Goal: Task Accomplishment & Management: Understand process/instructions

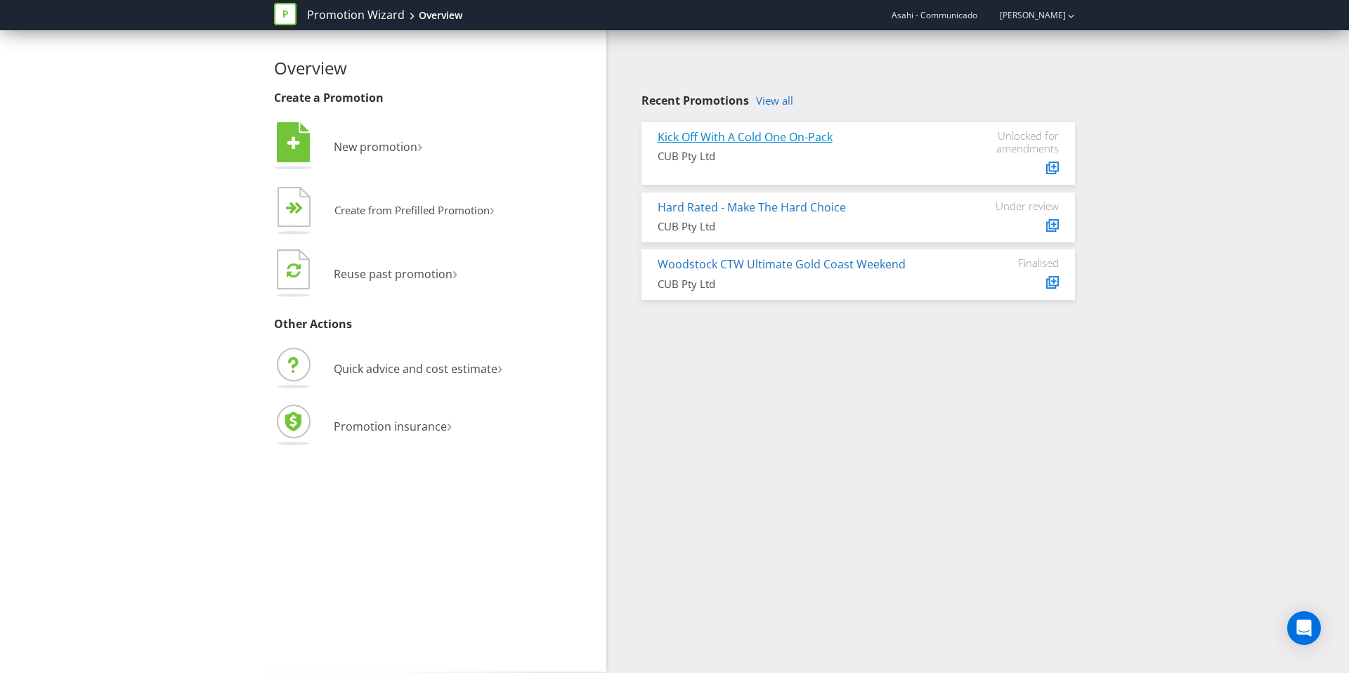
click at [748, 133] on link "Kick Off With A Cold One On-Pack" at bounding box center [744, 136] width 175 height 15
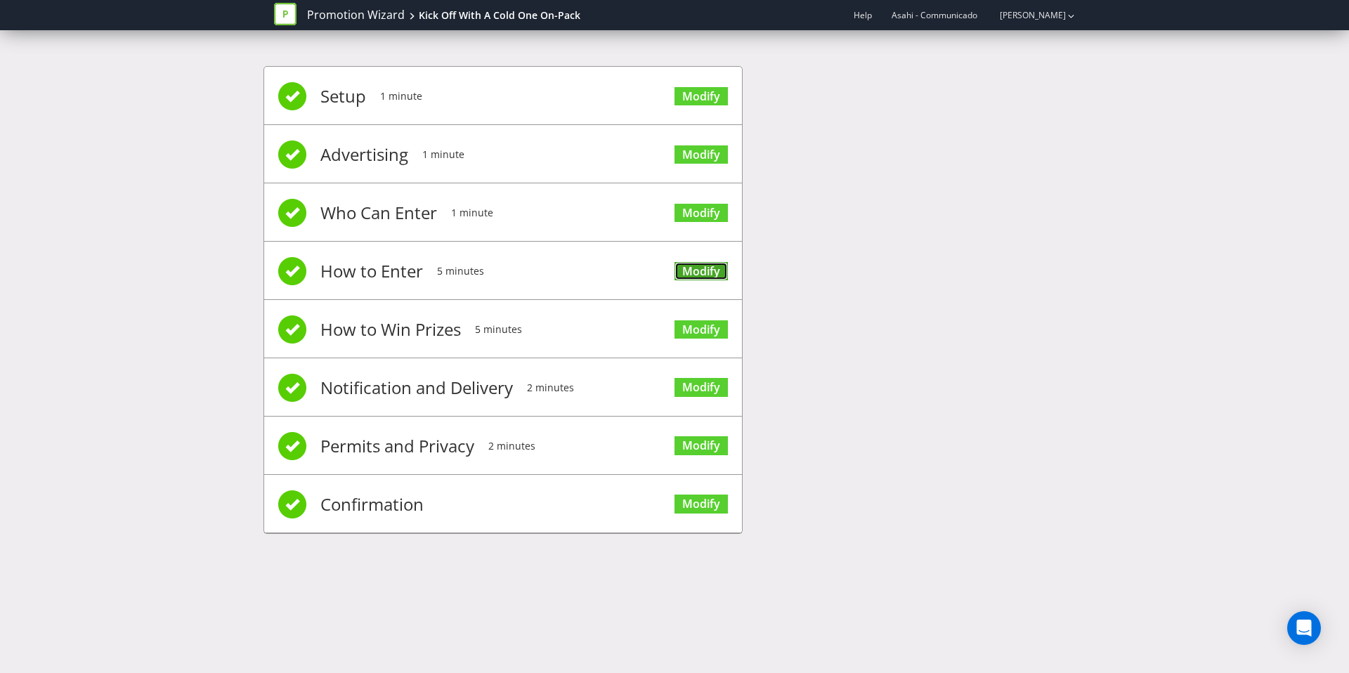
click at [693, 270] on link "Modify" at bounding box center [700, 271] width 53 height 19
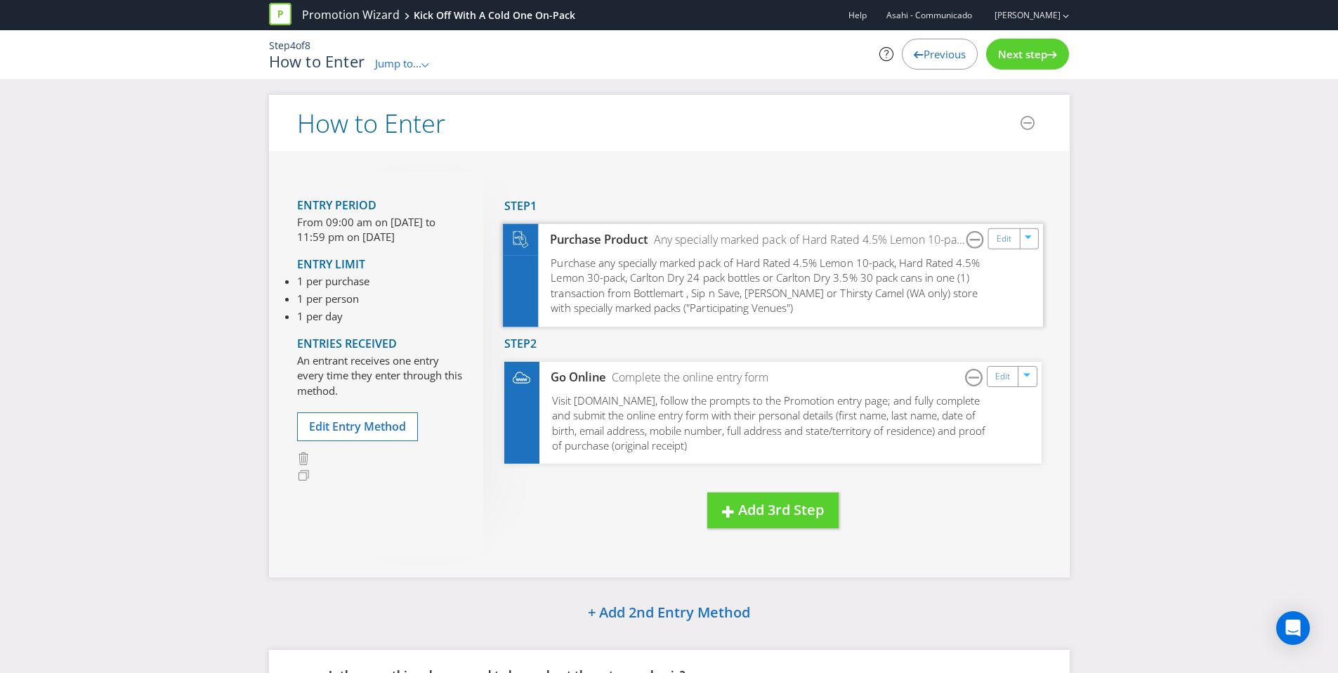
click at [555, 253] on div "Purchase Product Any specially marked pack of Hard Rated 4.5% Lemon 10-pack, Ha…" at bounding box center [773, 239] width 540 height 32
click at [1011, 245] on div "Edit" at bounding box center [1004, 238] width 32 height 20
click at [1001, 230] on link "Edit" at bounding box center [1003, 238] width 15 height 16
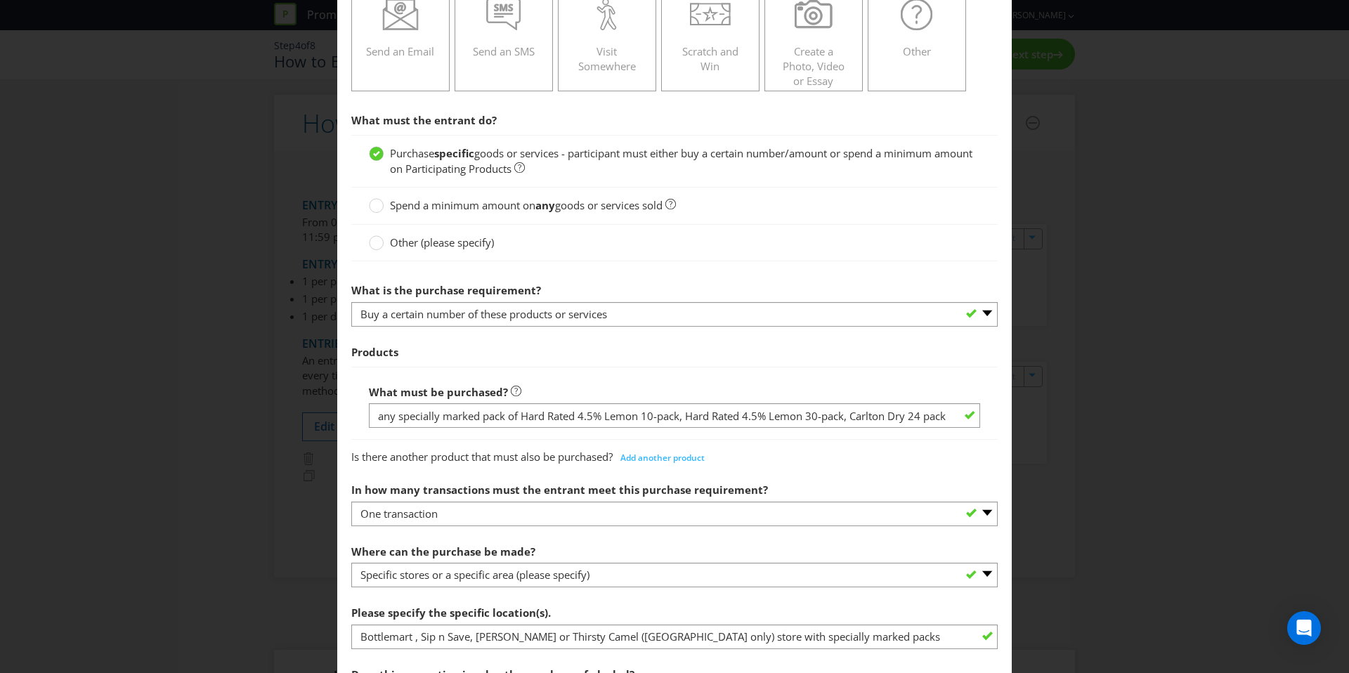
scroll to position [475, 0]
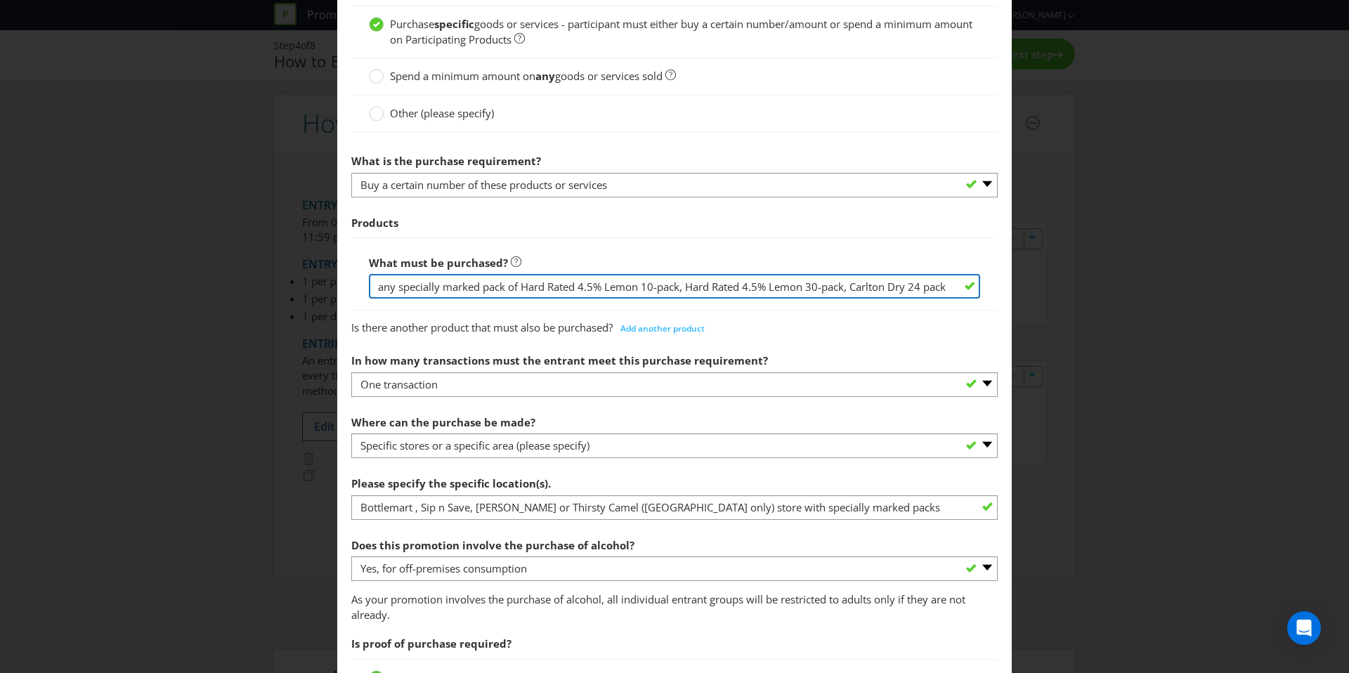
click at [373, 288] on input "any specially marked pack of Hard Rated 4.5% Lemon 10-pack, Hard Rated 4.5% Lem…" at bounding box center [674, 286] width 611 height 25
drag, startPoint x: 375, startPoint y: 286, endPoint x: 997, endPoint y: 286, distance: 622.3
click at [997, 286] on main "Did You Know IMI research shows that ease of participation is one of the most i…" at bounding box center [674, 443] width 674 height 1715
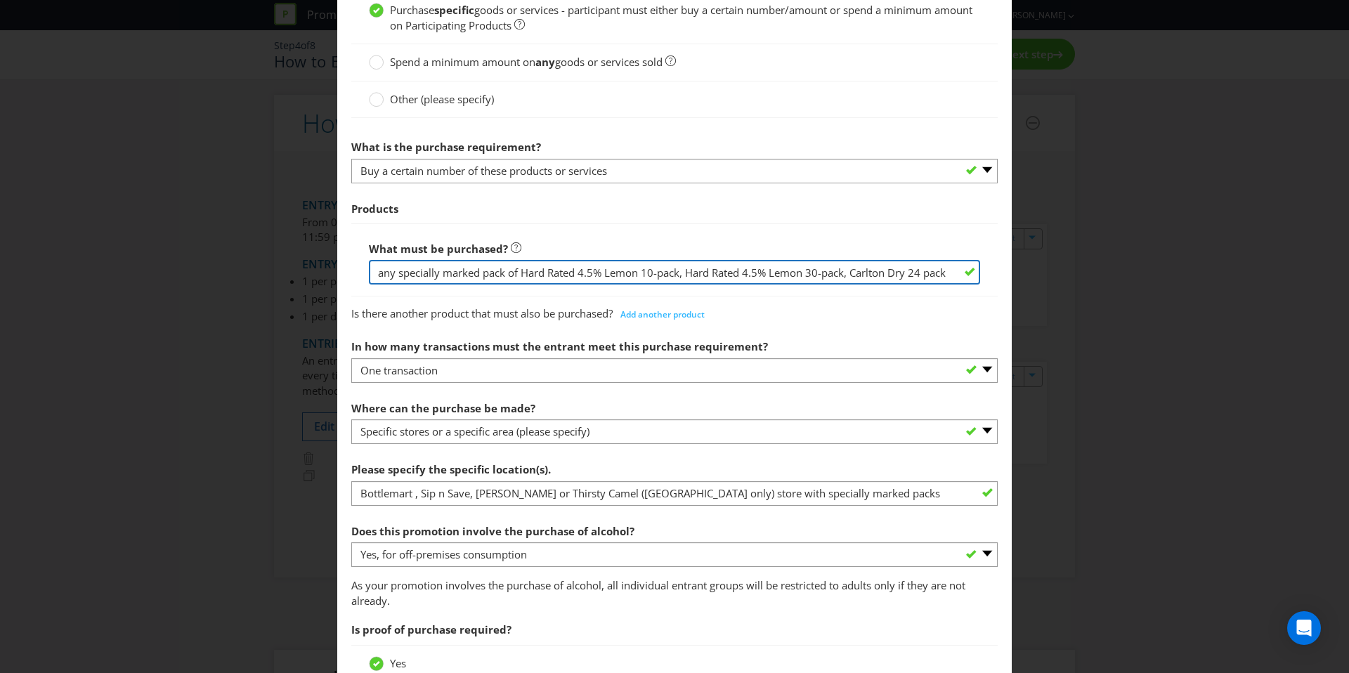
scroll to position [582, 0]
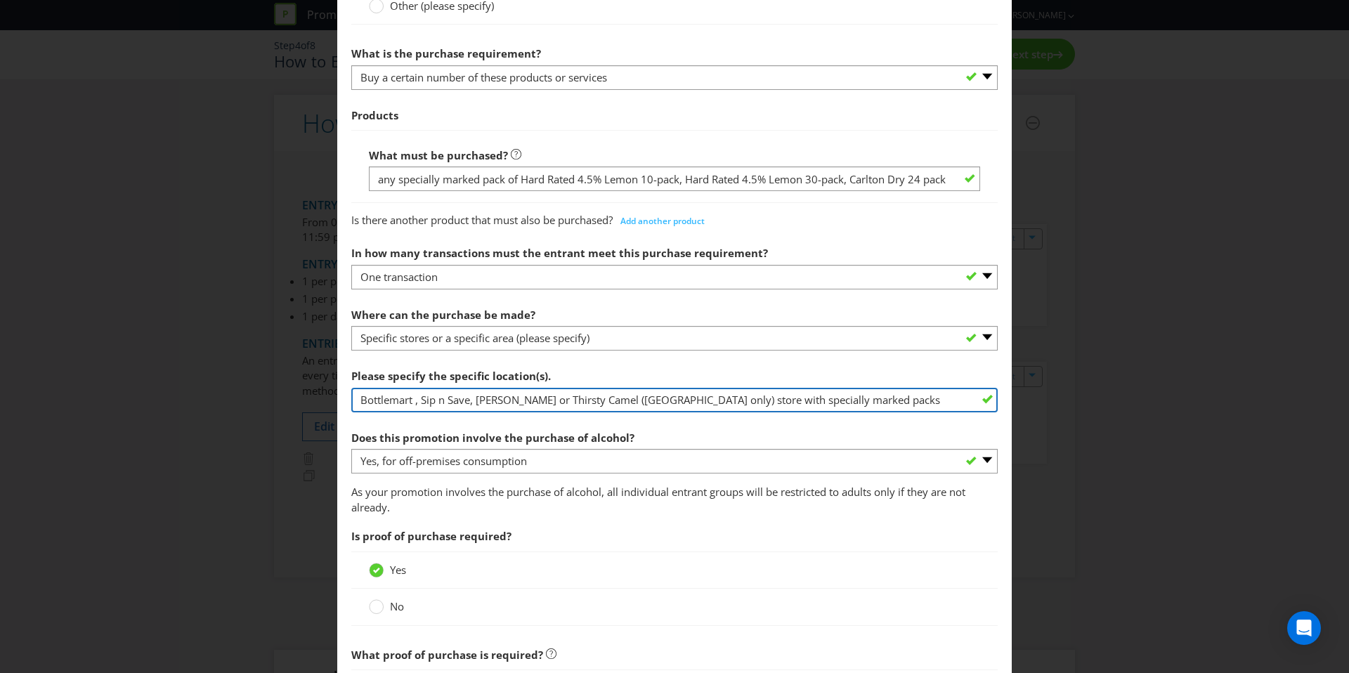
drag, startPoint x: 358, startPoint y: 399, endPoint x: 849, endPoint y: 399, distance: 491.7
click at [849, 399] on input "Bottlemart , Sip n Save, [PERSON_NAME] or Thirsty Camel ([GEOGRAPHIC_DATA] only…" at bounding box center [674, 400] width 646 height 25
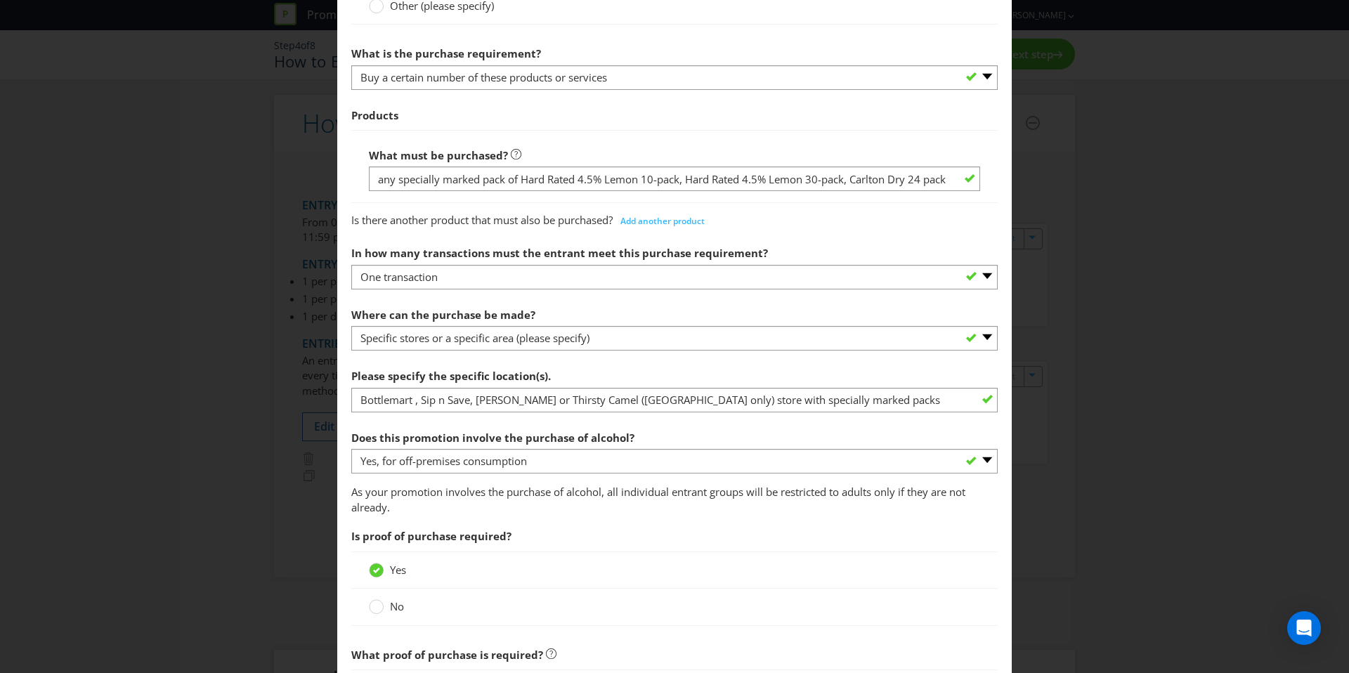
click at [763, 603] on div "No" at bounding box center [674, 606] width 611 height 15
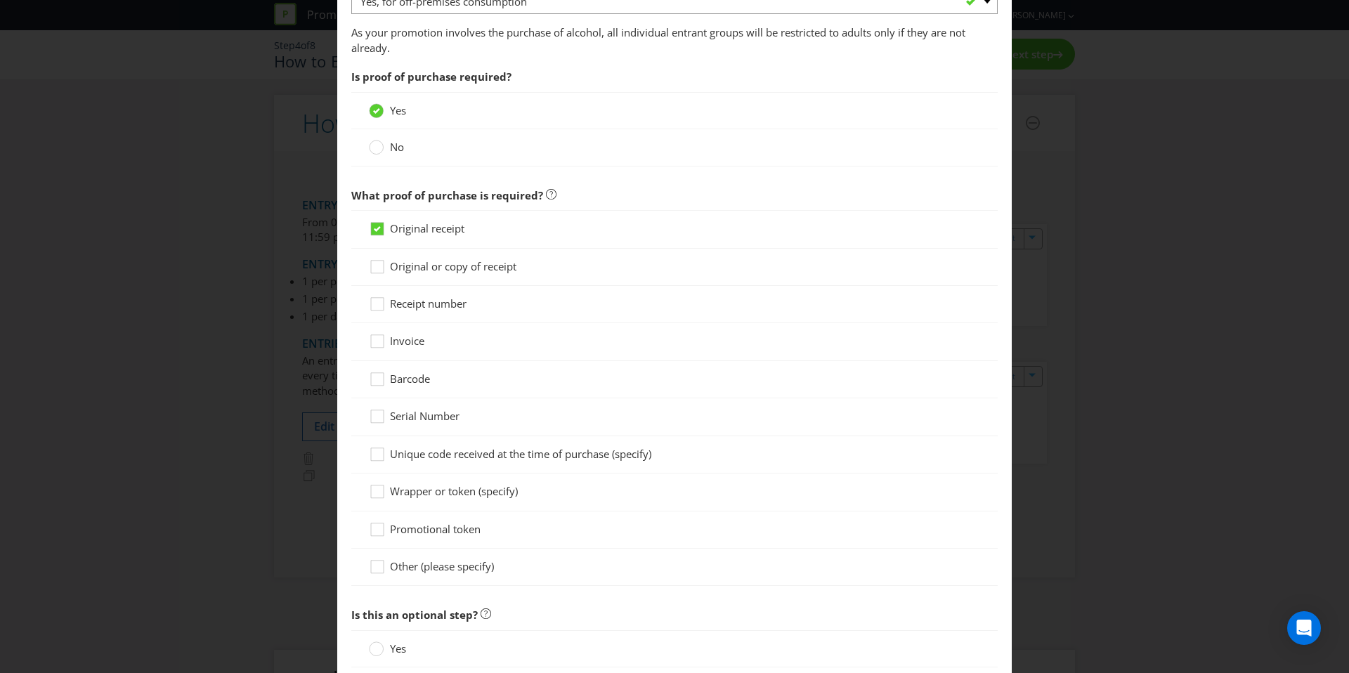
click at [1115, 499] on div "How to Enter Did You Know IMI research shows that ease of participation is one …" at bounding box center [674, 336] width 1349 height 673
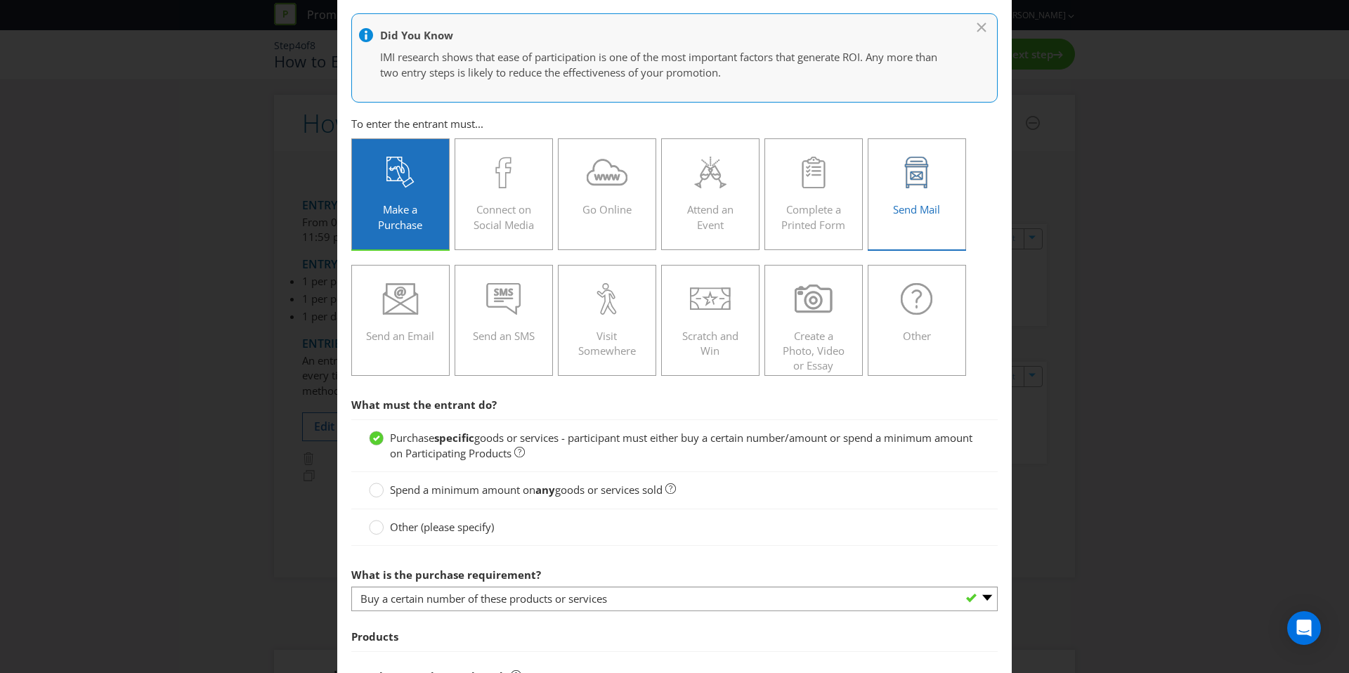
scroll to position [0, 0]
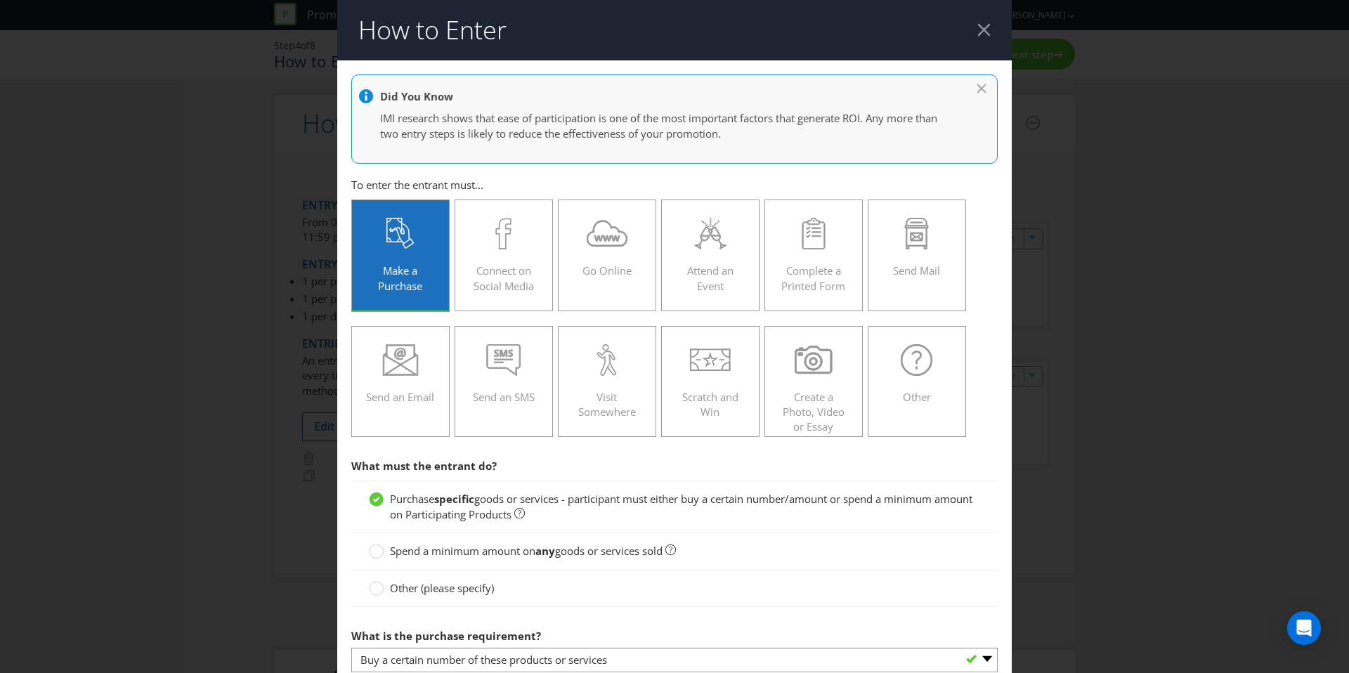
click at [977, 30] on div at bounding box center [983, 29] width 13 height 13
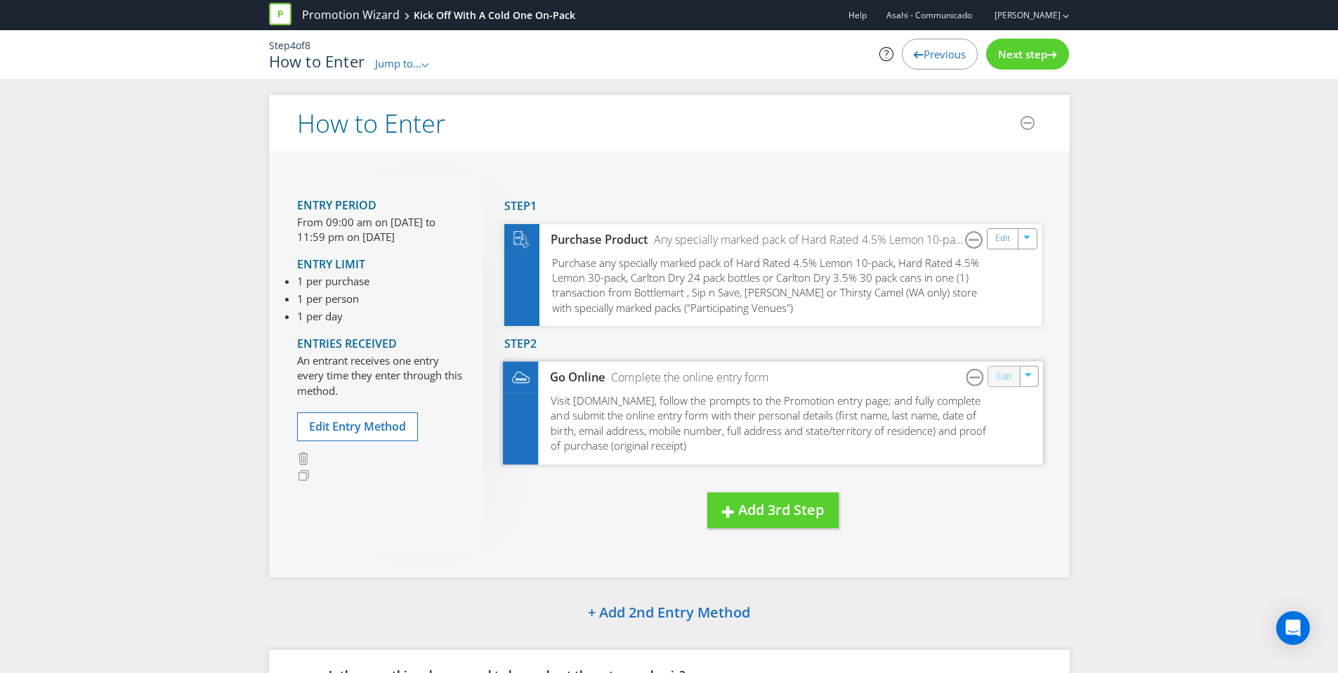
click at [1000, 382] on link "Edit" at bounding box center [1003, 376] width 15 height 16
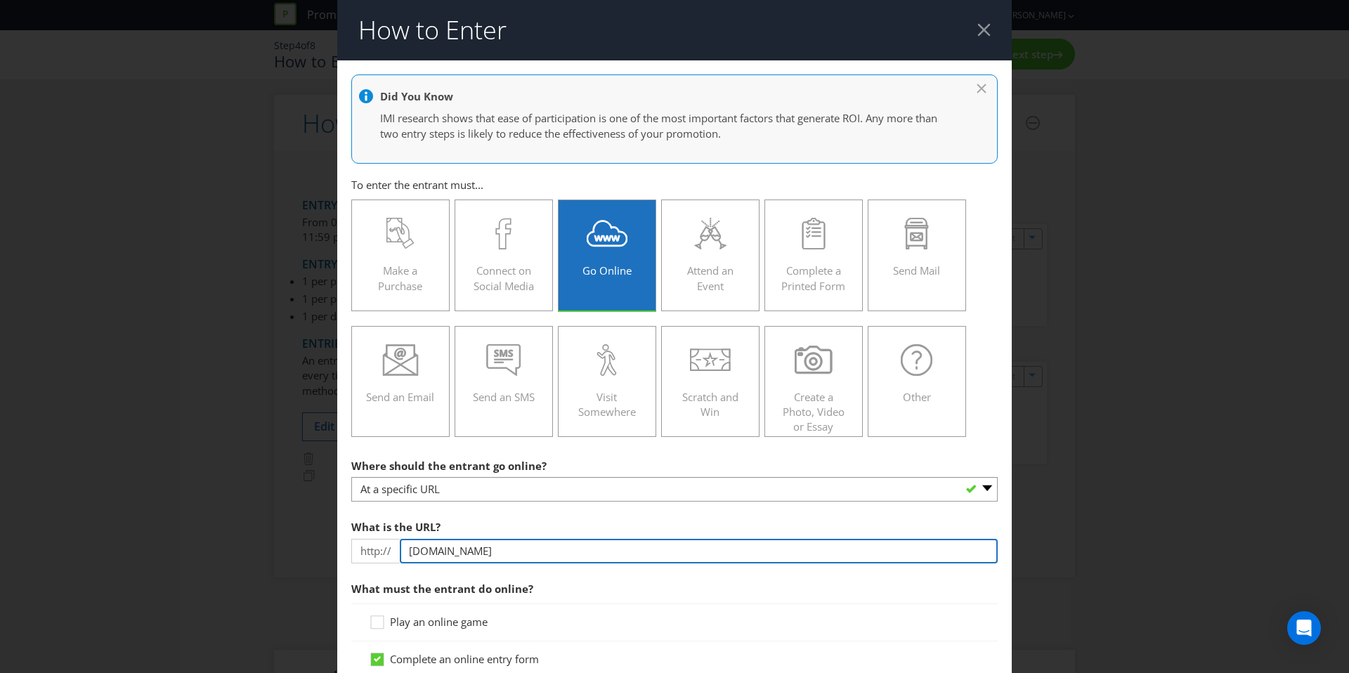
click at [472, 551] on input "[DOMAIN_NAME]" at bounding box center [699, 551] width 598 height 25
drag, startPoint x: 440, startPoint y: 552, endPoint x: 464, endPoint y: 550, distance: 24.0
click at [464, 550] on input "[DOMAIN_NAME]" at bounding box center [699, 551] width 598 height 25
drag, startPoint x: 572, startPoint y: 556, endPoint x: 349, endPoint y: 562, distance: 222.7
click at [351, 562] on div "What is the URL? http:// [DOMAIN_NAME]" at bounding box center [674, 538] width 646 height 51
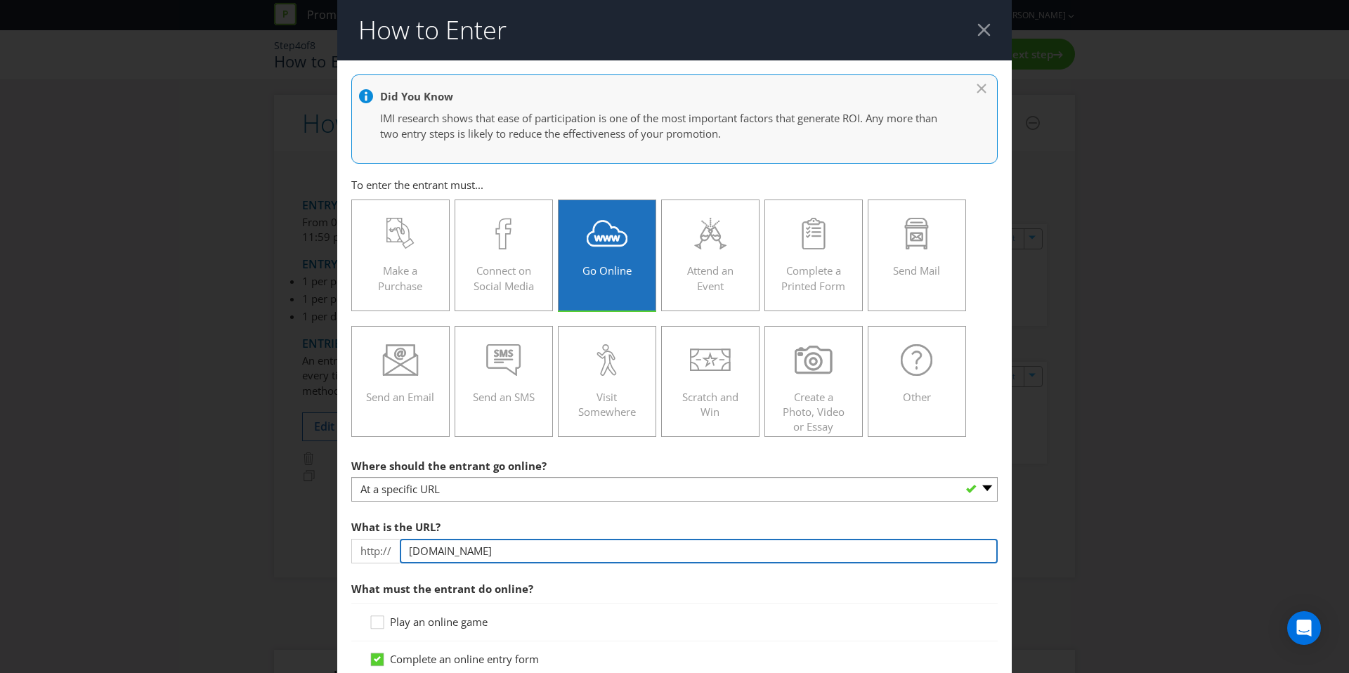
type input "[DOMAIN_NAME]"
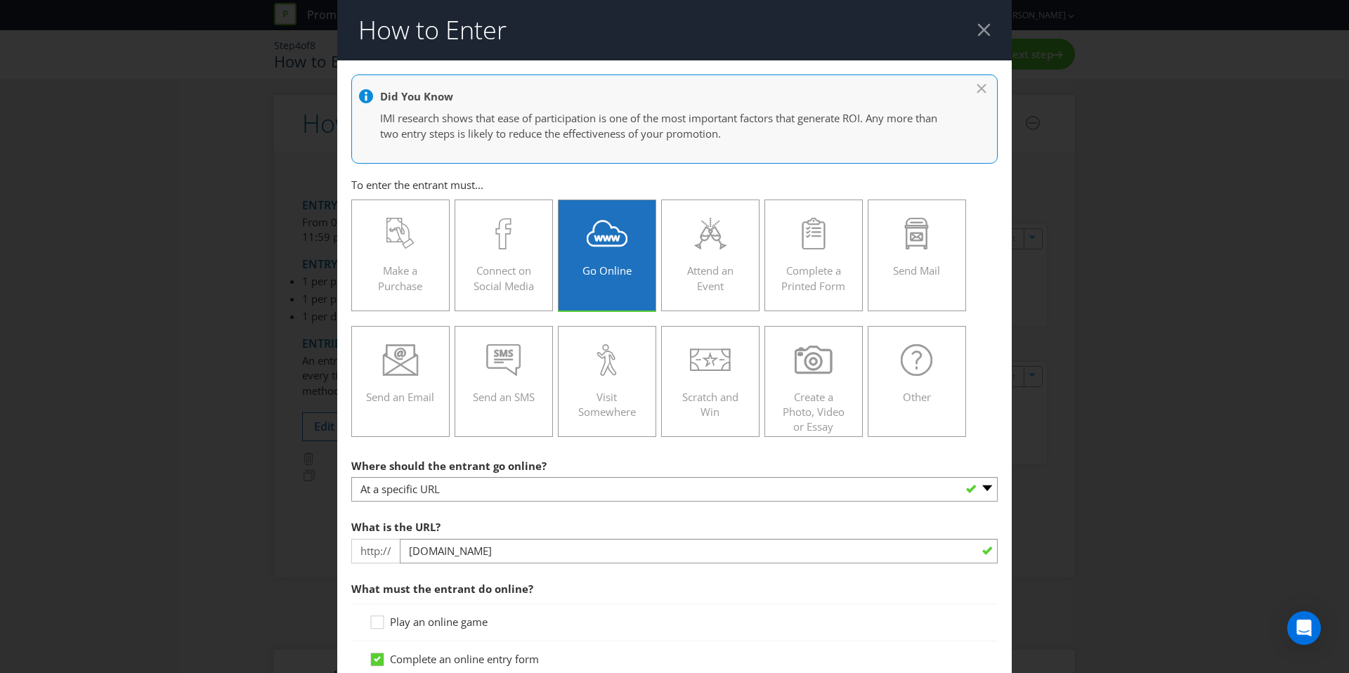
click at [351, 563] on div at bounding box center [674, 563] width 646 height 1
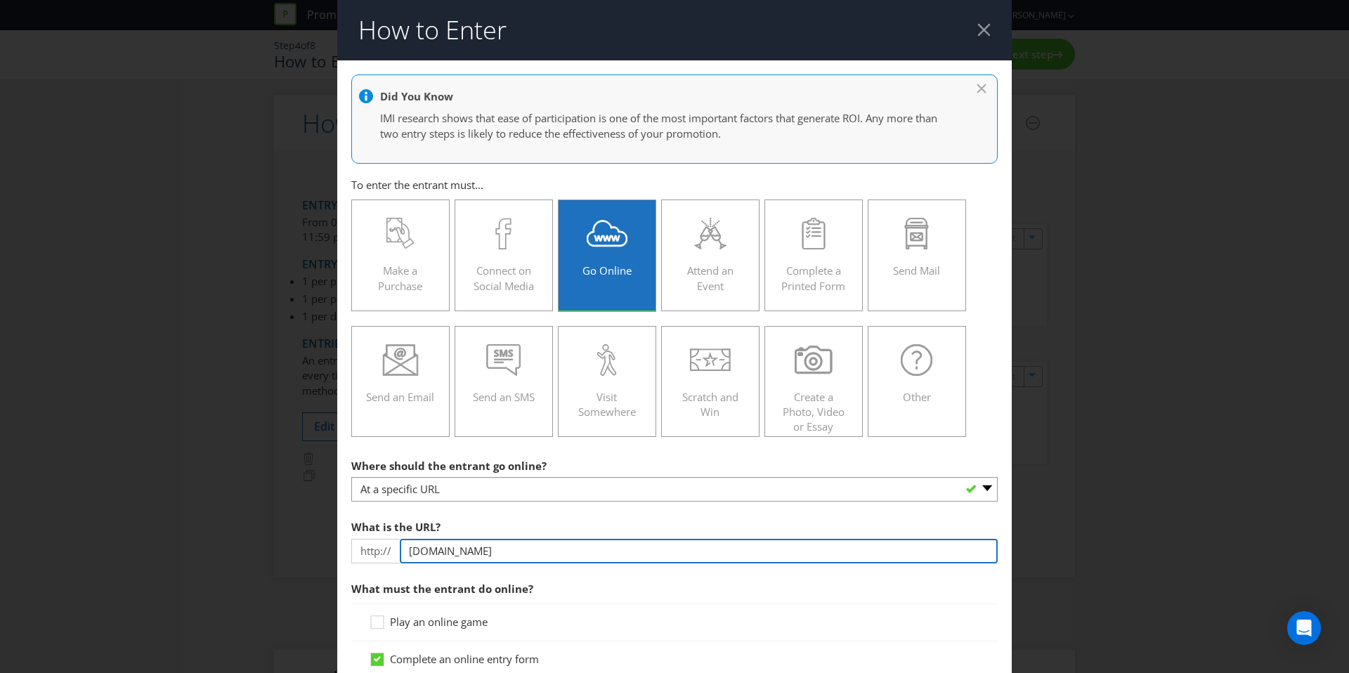
drag, startPoint x: 542, startPoint y: 547, endPoint x: 369, endPoint y: 552, distance: 172.2
click at [369, 552] on div "http:// [DOMAIN_NAME]" at bounding box center [674, 551] width 646 height 25
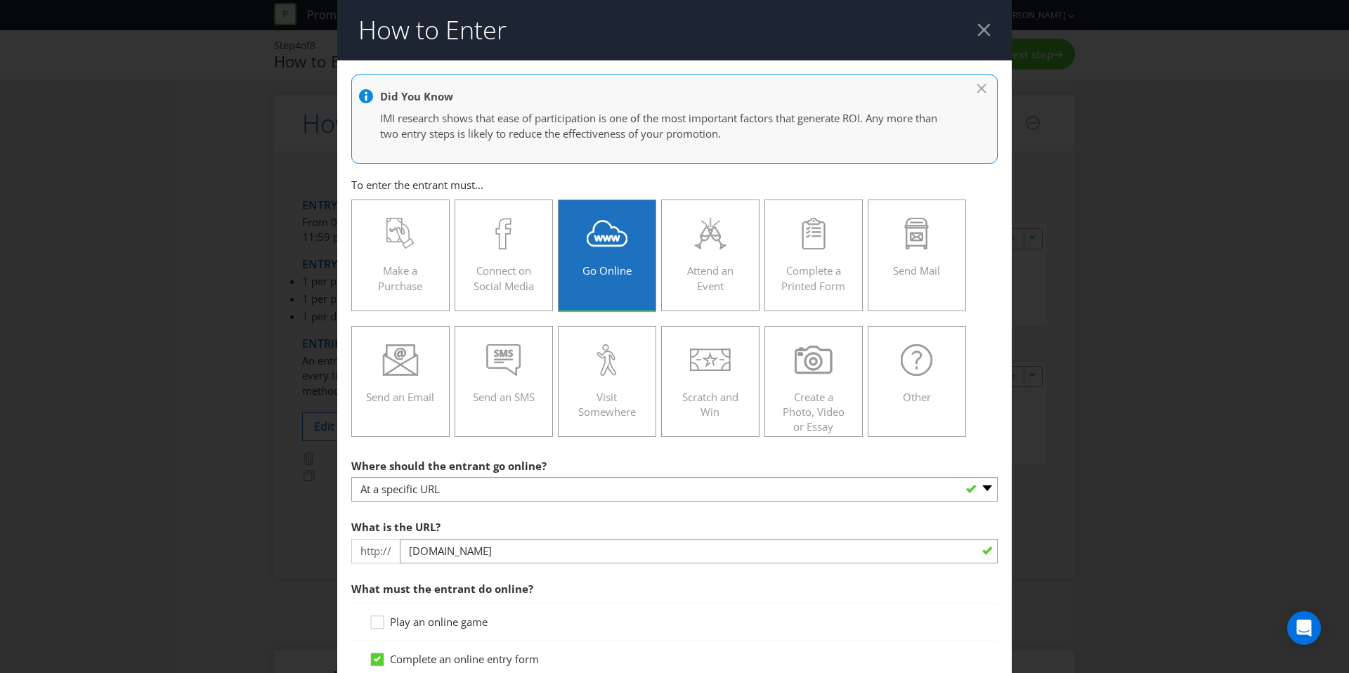
click at [1191, 554] on div "How to Enter Did You Know IMI research shows that ease of participation is one …" at bounding box center [674, 336] width 1349 height 673
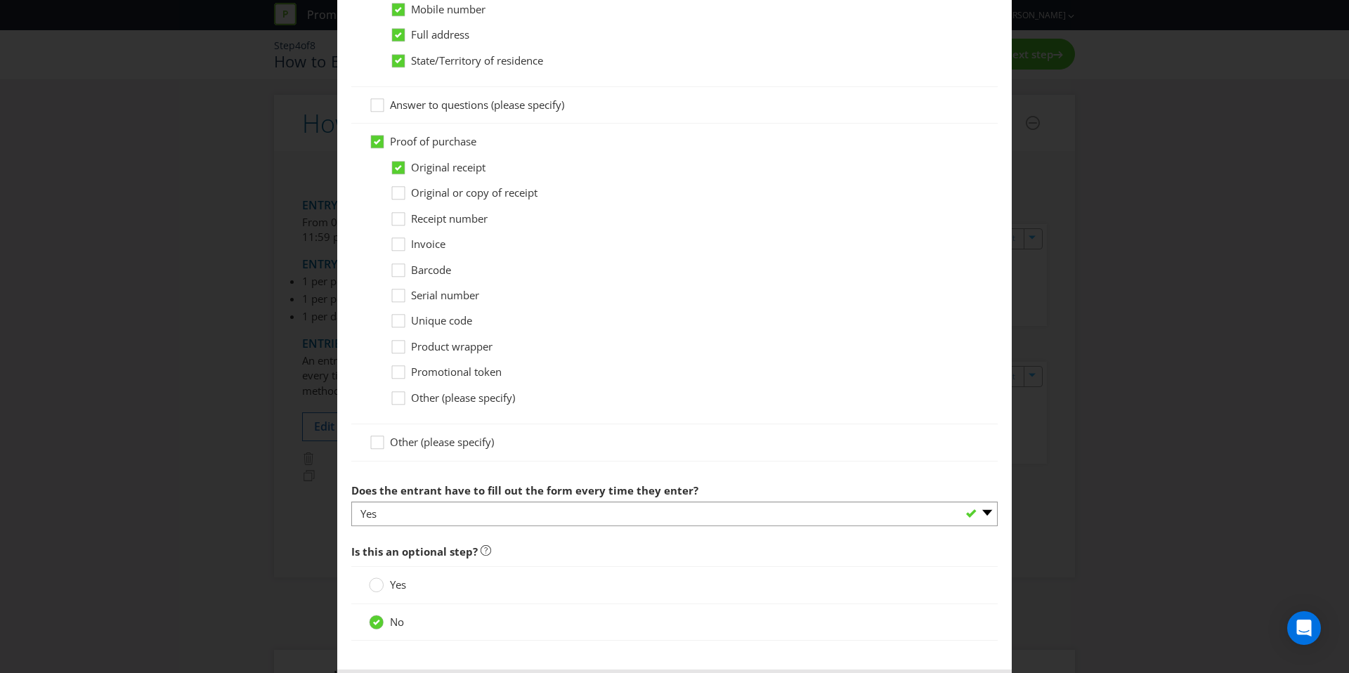
scroll to position [1087, 0]
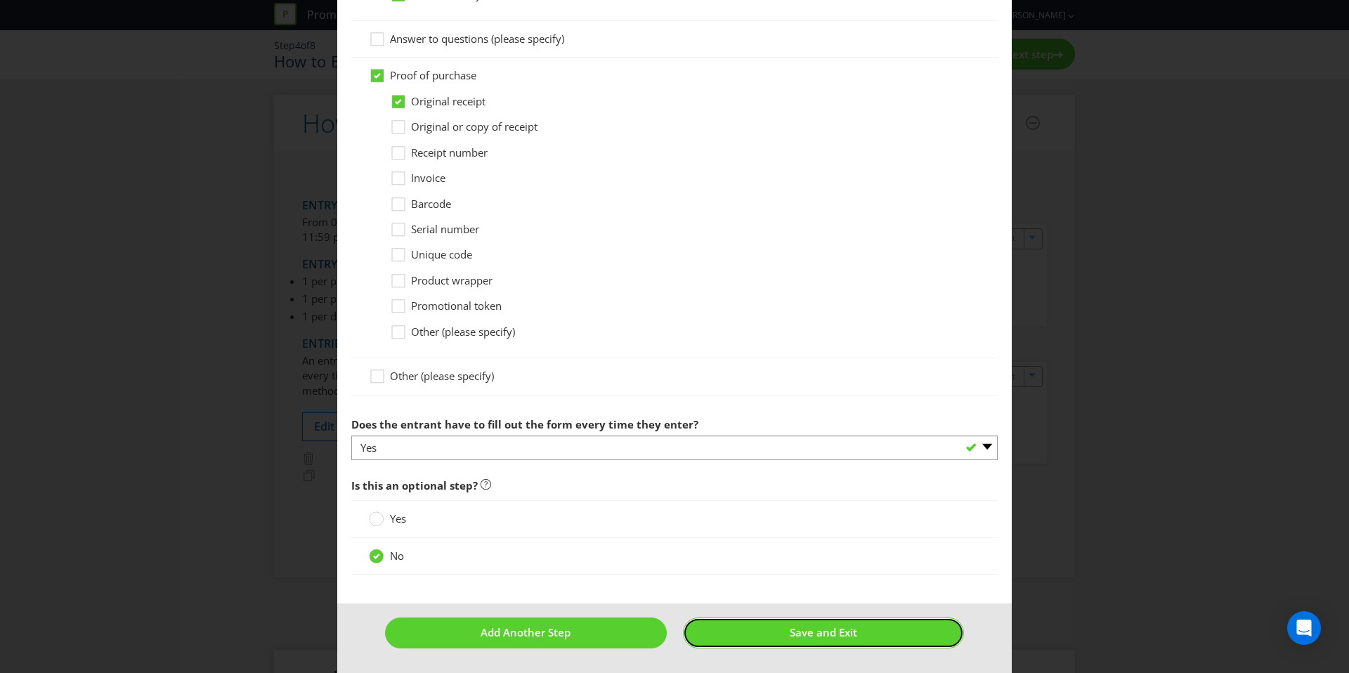
drag, startPoint x: 812, startPoint y: 627, endPoint x: 823, endPoint y: 632, distance: 12.6
click at [812, 627] on span "Save and Exit" at bounding box center [823, 632] width 67 height 14
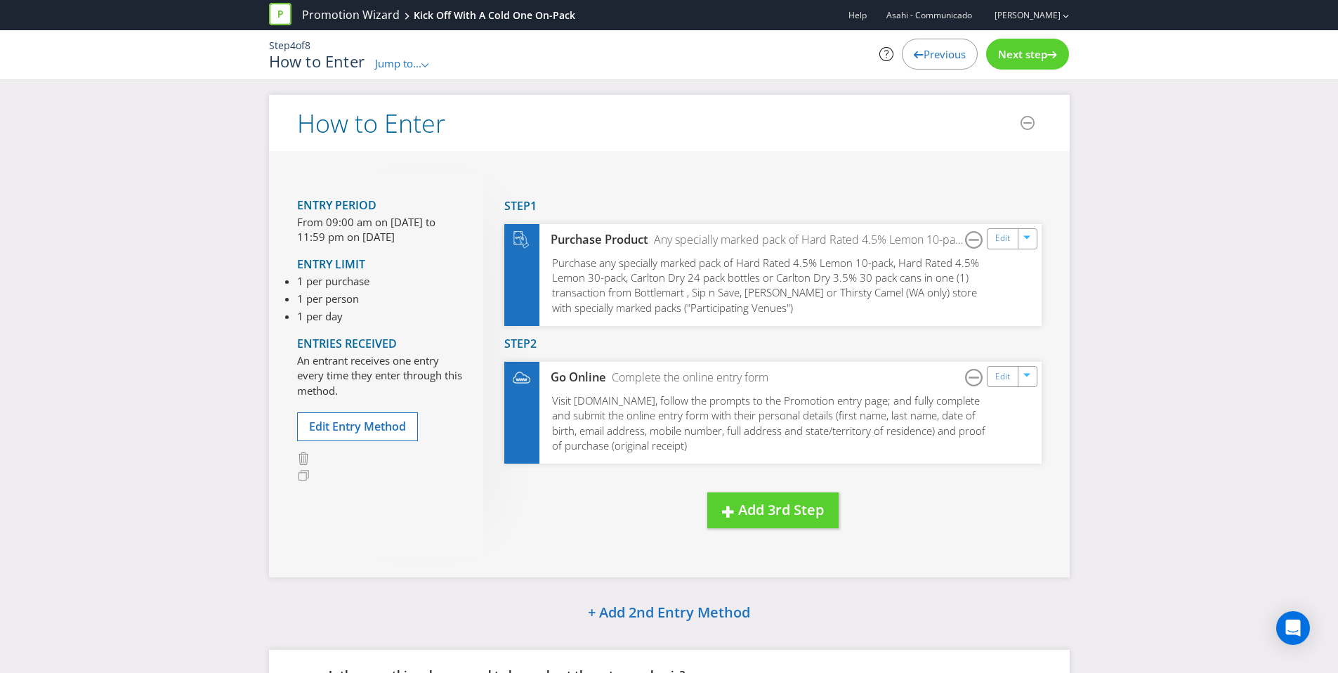
drag, startPoint x: 544, startPoint y: 401, endPoint x: 807, endPoint y: 2, distance: 477.7
click at [1010, 374] on link "Edit" at bounding box center [1003, 376] width 15 height 16
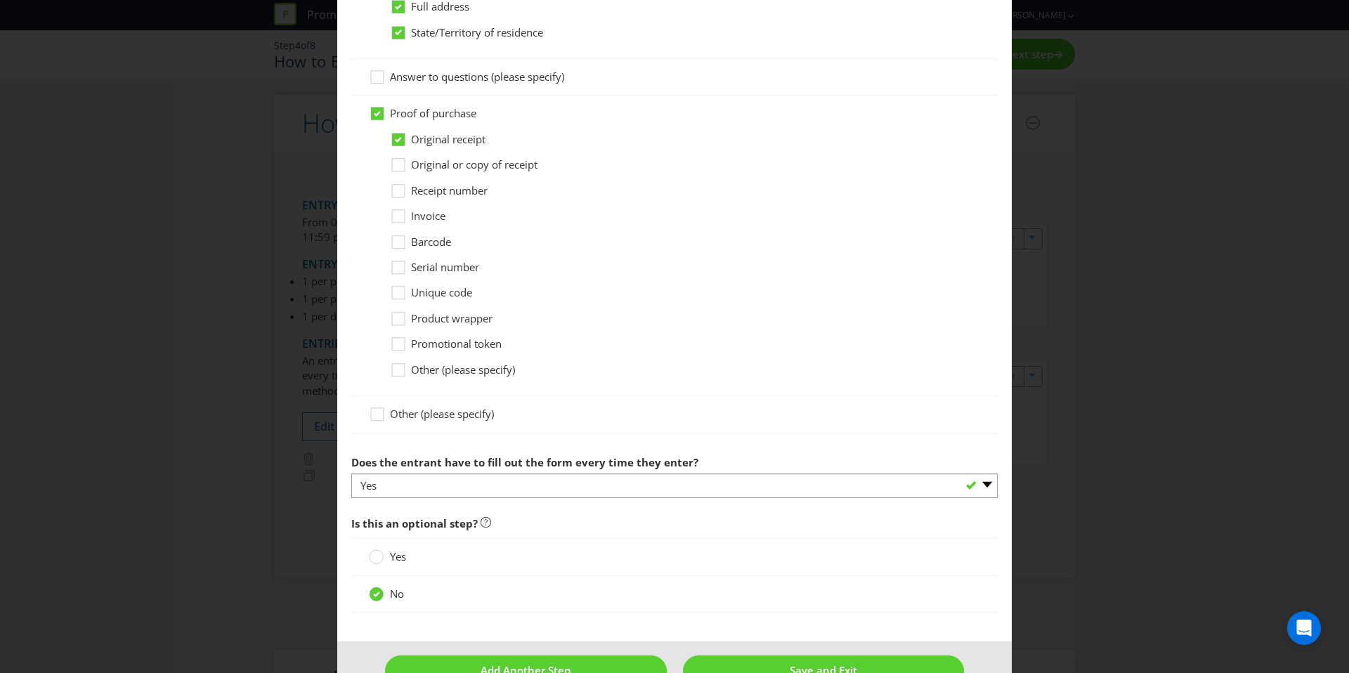
scroll to position [1087, 0]
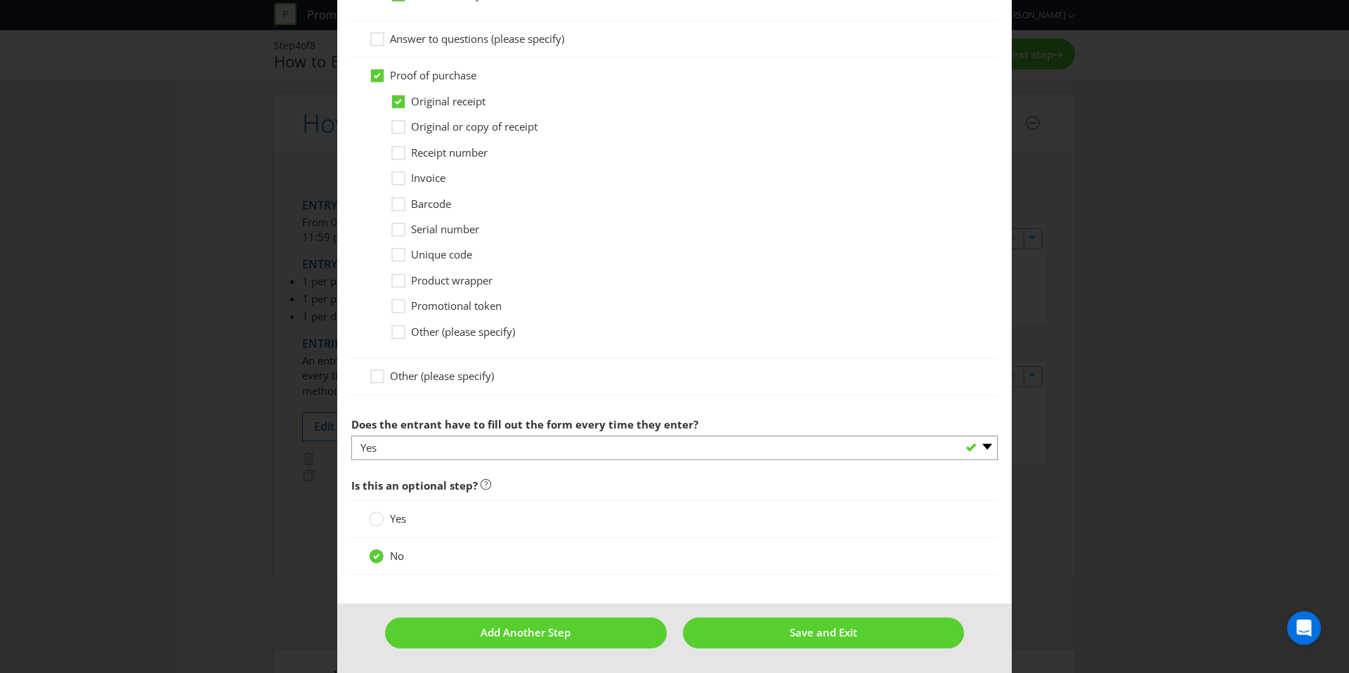
click at [1058, 386] on div "How to Enter Did You Know IMI research shows that ease of participation is one …" at bounding box center [674, 336] width 1349 height 673
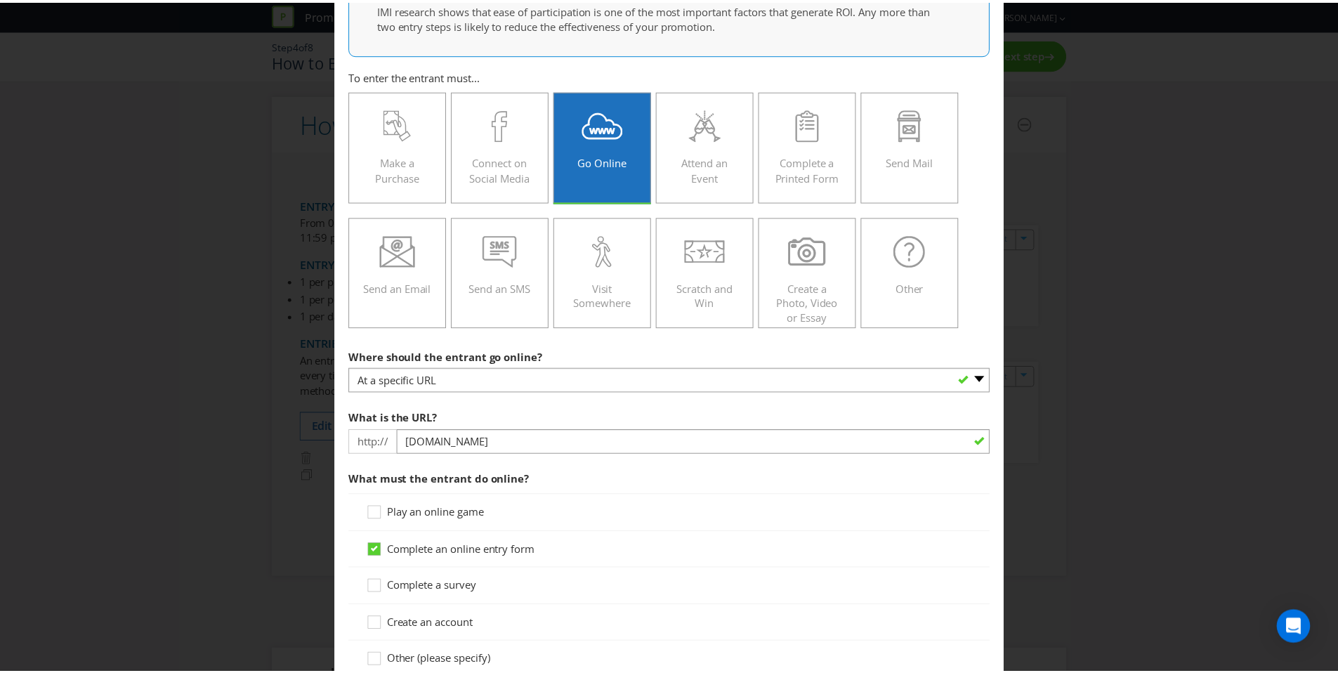
scroll to position [0, 0]
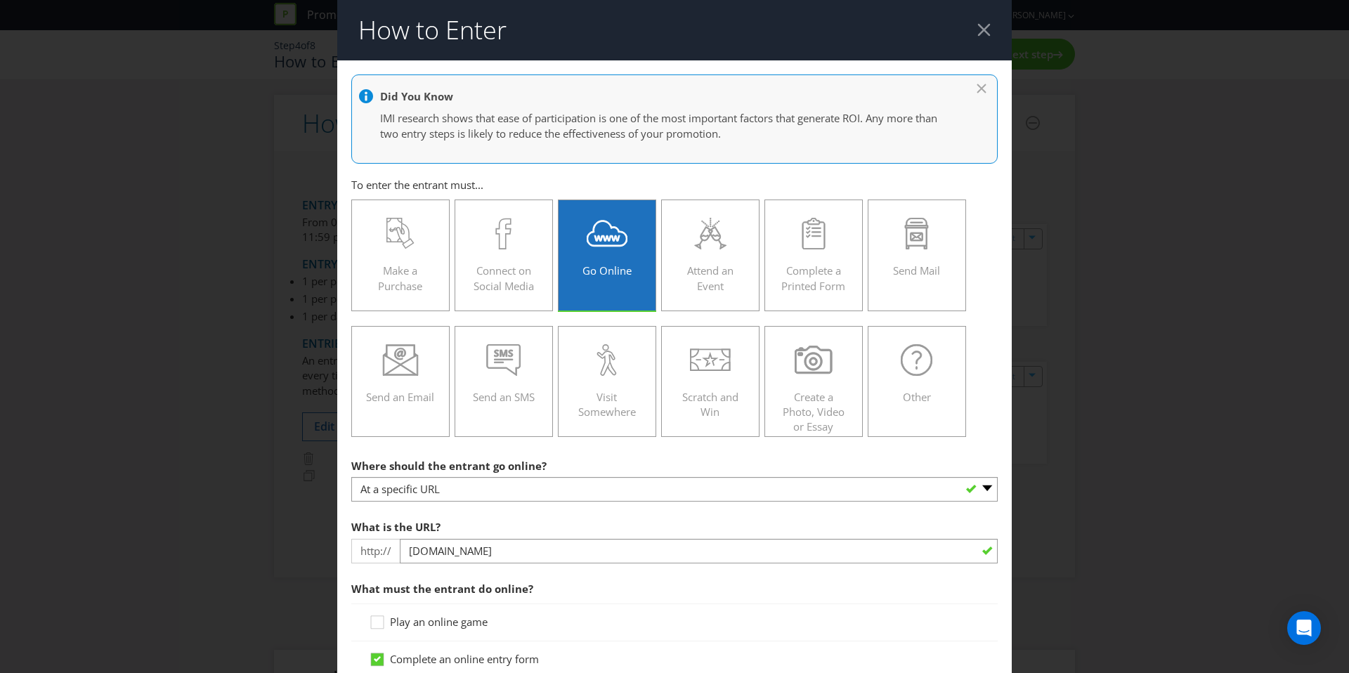
click at [977, 30] on div at bounding box center [983, 29] width 13 height 13
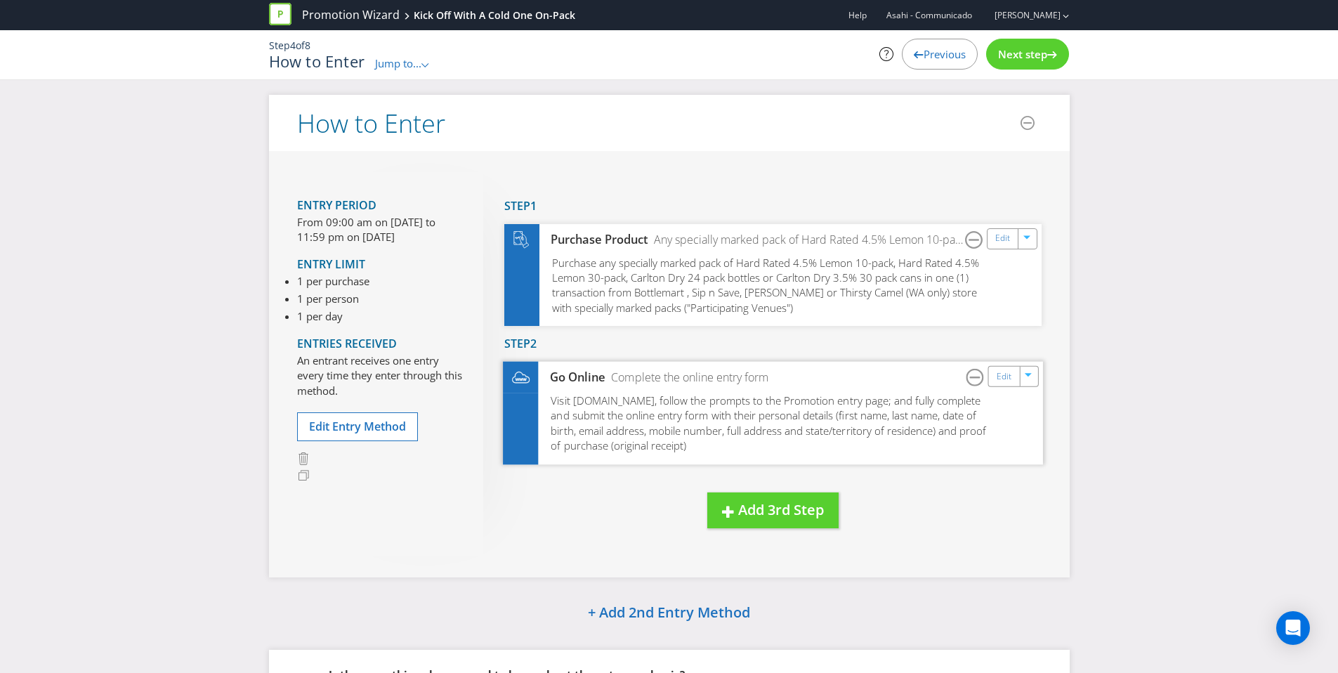
click at [636, 420] on span "Visit [DOMAIN_NAME], follow the prompts to the Promotion entry page; and fully …" at bounding box center [769, 423] width 436 height 60
drag, startPoint x: 544, startPoint y: 388, endPoint x: 858, endPoint y: 4, distance: 496.2
click at [412, 63] on span "Jump to..." at bounding box center [398, 63] width 46 height 14
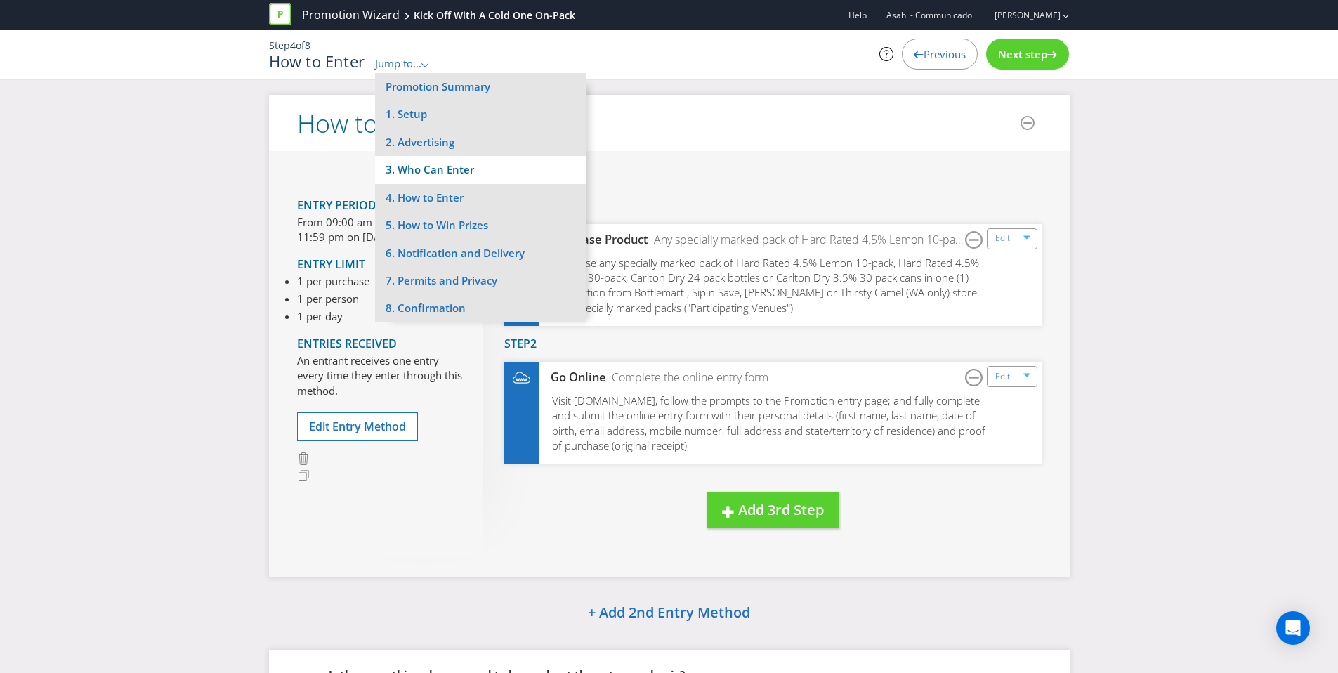
click at [493, 175] on li "3. Who Can Enter" at bounding box center [480, 169] width 211 height 27
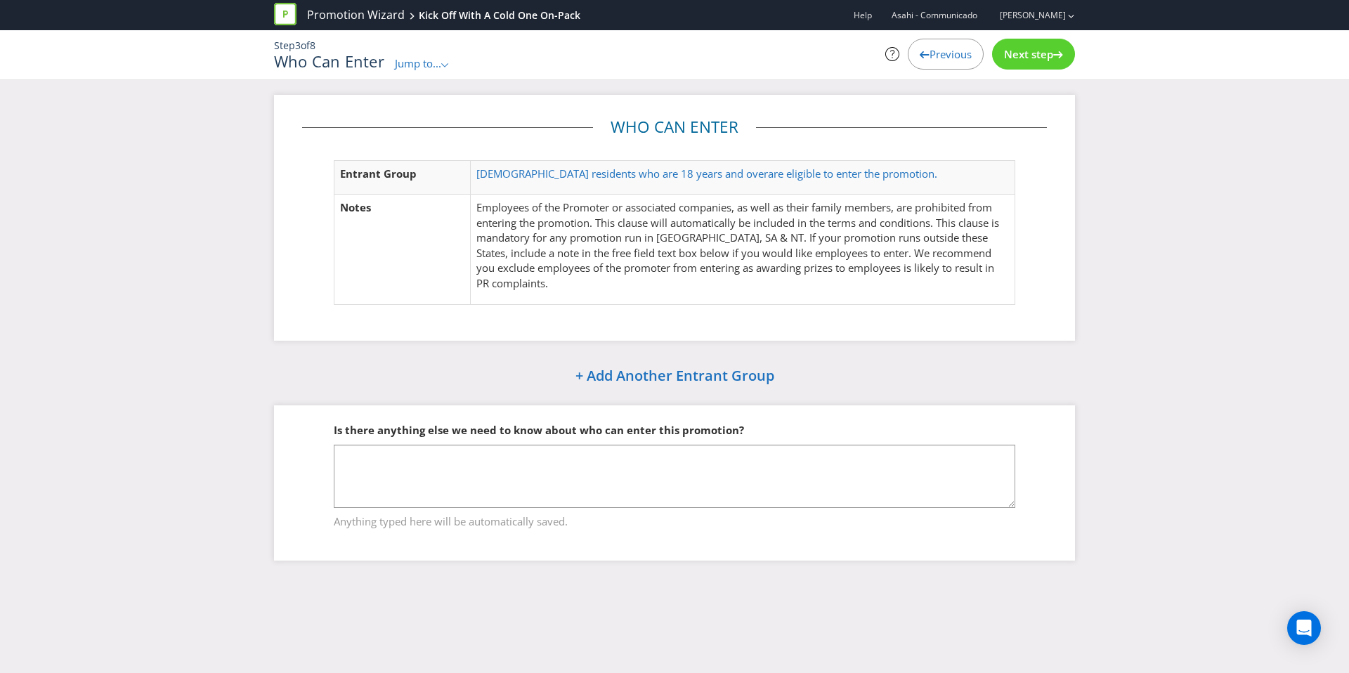
click at [1026, 47] on span "Next step" at bounding box center [1028, 54] width 49 height 14
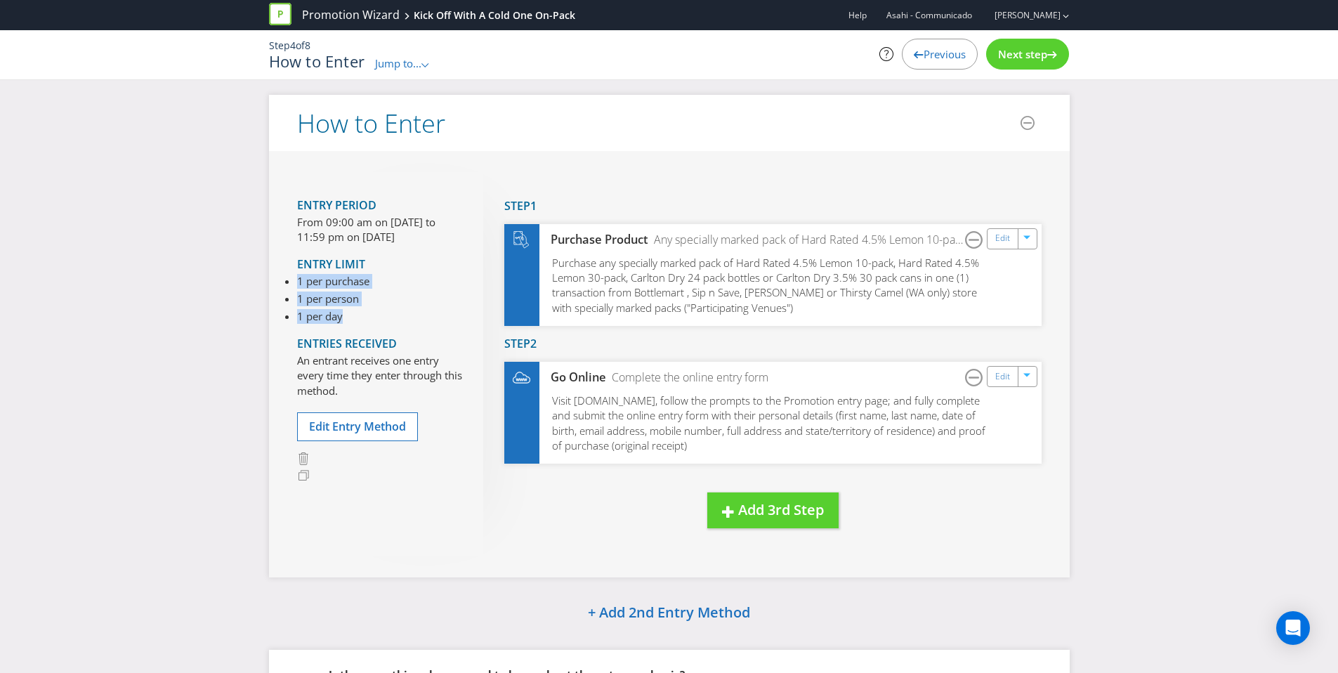
drag, startPoint x: 354, startPoint y: 320, endPoint x: 280, endPoint y: 281, distance: 83.3
click at [280, 281] on div "Entry Period From 09:00 am on [DATE] to 11:59 pm on [DATE] Entry Limit 1 per pu…" at bounding box center [669, 364] width 801 height 426
copy ul "1 per purchase 1 per person 1 per day"
